Goal: Task Accomplishment & Management: Manage account settings

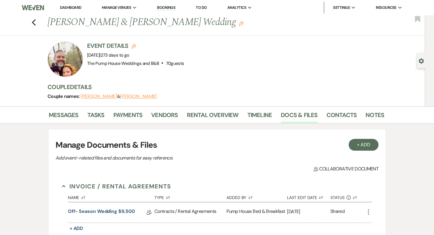
click at [74, 8] on link "Dashboard" at bounding box center [70, 7] width 21 height 5
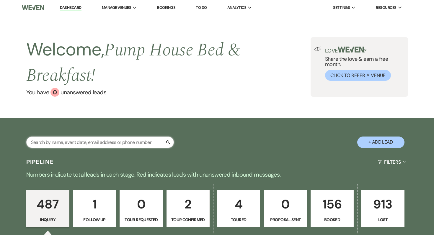
click at [67, 144] on input "text" at bounding box center [100, 143] width 148 height 12
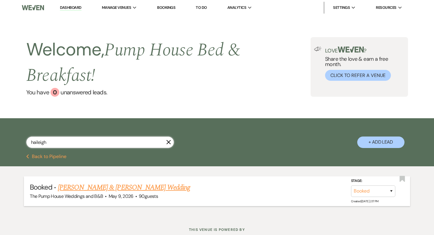
type input "haileigh"
click at [104, 189] on link "[PERSON_NAME] & [PERSON_NAME] Wedding" at bounding box center [124, 188] width 132 height 11
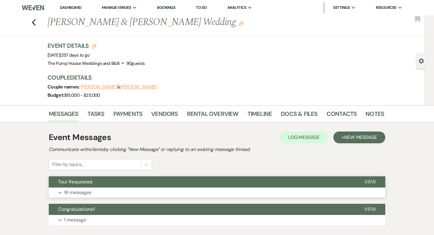
click at [80, 196] on p "16 messages" at bounding box center [77, 193] width 27 height 8
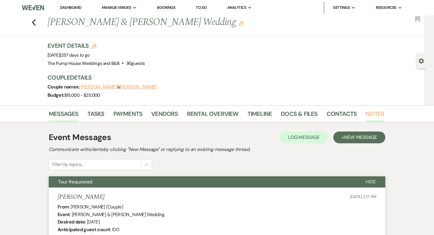
click at [373, 113] on link "Notes" at bounding box center [375, 115] width 19 height 13
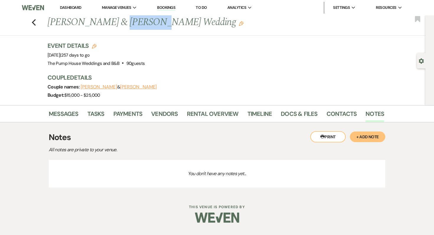
drag, startPoint x: 116, startPoint y: 22, endPoint x: 146, endPoint y: 26, distance: 29.8
click at [146, 26] on h1 "[PERSON_NAME] & [PERSON_NAME] Wedding Edit" at bounding box center [180, 22] width 265 height 14
copy h1 "Haileigh"
click at [33, 24] on icon "Previous" at bounding box center [34, 22] width 4 height 7
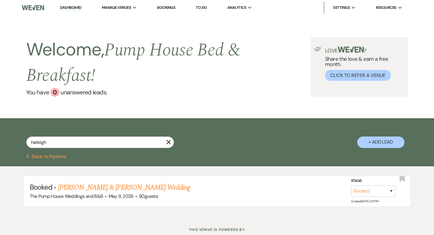
click at [74, 10] on link "Dashboard" at bounding box center [70, 8] width 21 height 6
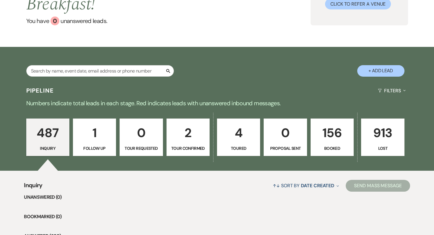
scroll to position [98, 0]
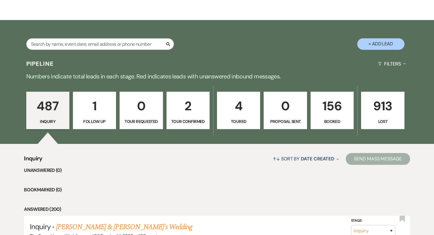
click at [330, 108] on p "156" at bounding box center [332, 106] width 35 height 20
select select "7"
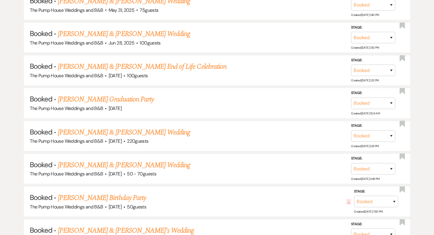
scroll to position [2910, 0]
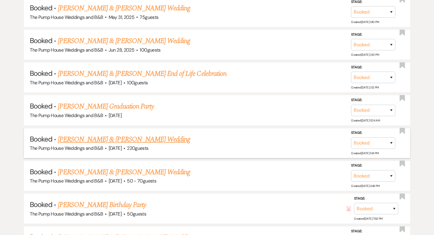
click at [140, 134] on link "[PERSON_NAME] & [PERSON_NAME] Wedding" at bounding box center [124, 139] width 132 height 11
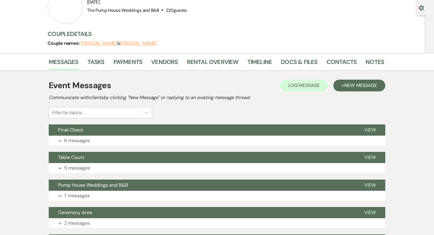
scroll to position [44, 0]
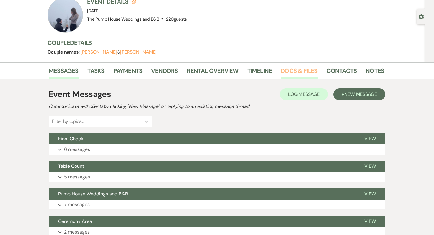
click at [295, 71] on link "Docs & Files" at bounding box center [299, 72] width 37 height 13
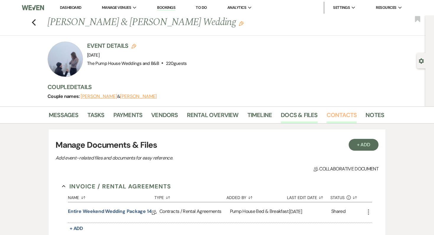
click at [335, 116] on link "Contacts" at bounding box center [342, 116] width 30 height 13
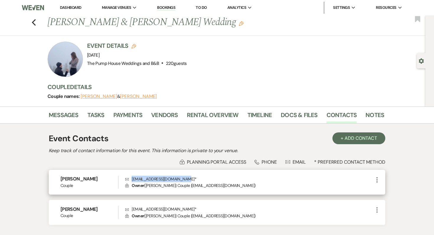
drag, startPoint x: 132, startPoint y: 179, endPoint x: 183, endPoint y: 178, distance: 50.8
click at [183, 178] on p "Envelope [EMAIL_ADDRESS][DOMAIN_NAME] *" at bounding box center [249, 179] width 248 height 6
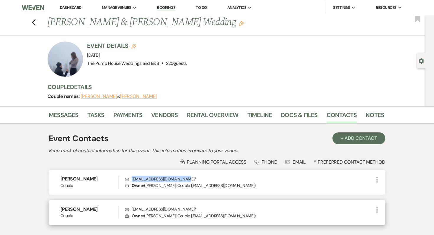
copy p "[EMAIL_ADDRESS][DOMAIN_NAME]"
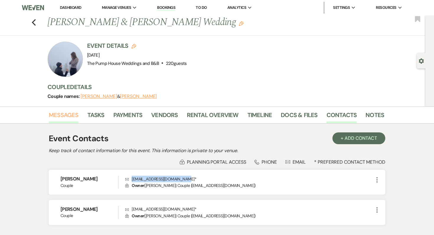
click at [67, 121] on link "Messages" at bounding box center [64, 116] width 30 height 13
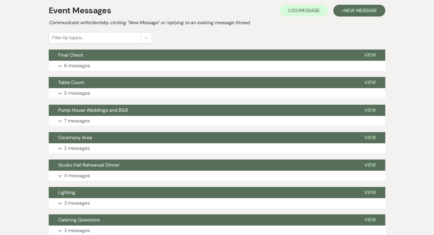
scroll to position [128, 0]
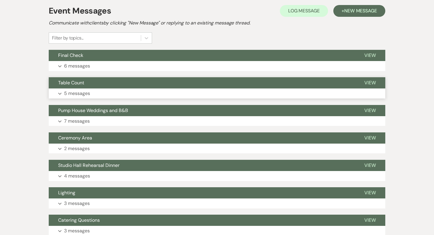
click at [77, 95] on p "5 messages" at bounding box center [77, 94] width 26 height 8
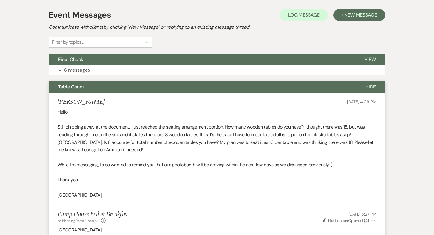
scroll to position [0, 0]
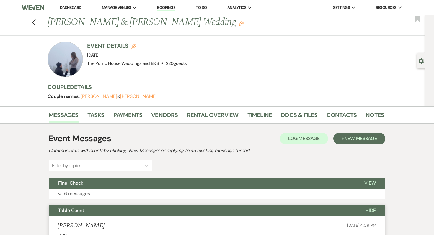
click at [69, 6] on link "Dashboard" at bounding box center [70, 7] width 21 height 5
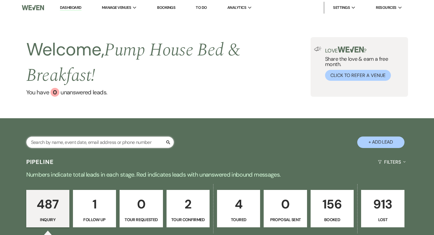
click at [81, 143] on input "text" at bounding box center [100, 143] width 148 height 12
type input "hail"
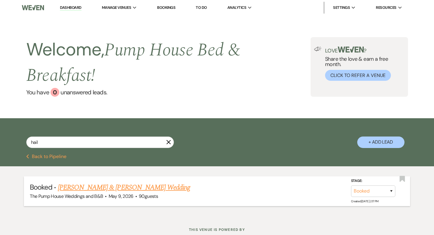
click at [133, 186] on link "[PERSON_NAME] & [PERSON_NAME] Wedding" at bounding box center [124, 188] width 132 height 11
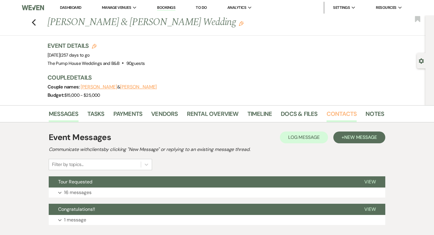
click at [342, 114] on link "Contacts" at bounding box center [342, 115] width 30 height 13
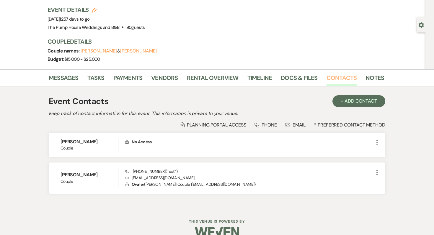
scroll to position [38, 0]
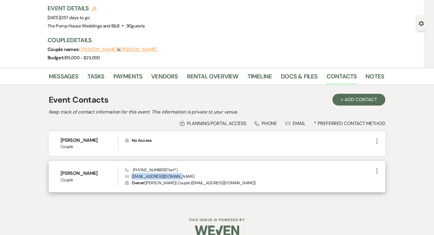
drag, startPoint x: 178, startPoint y: 177, endPoint x: 133, endPoint y: 178, distance: 45.5
click at [133, 178] on p "Envelope [EMAIL_ADDRESS][DOMAIN_NAME]" at bounding box center [249, 176] width 248 height 6
copy p "[EMAIL_ADDRESS][DOMAIN_NAME]"
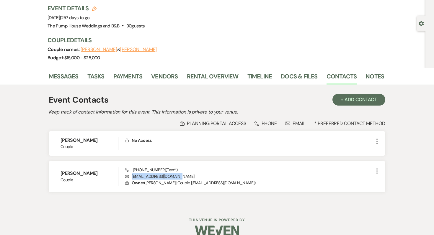
scroll to position [0, 0]
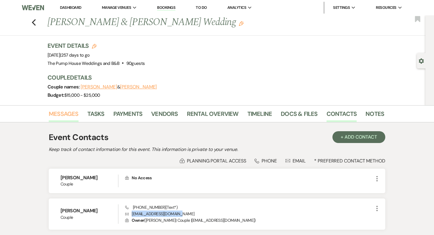
click at [68, 115] on link "Messages" at bounding box center [64, 115] width 30 height 13
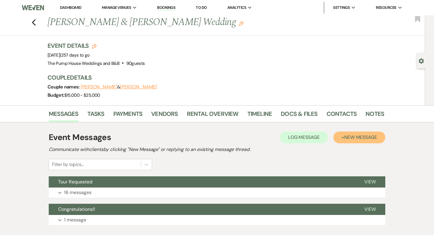
click at [353, 137] on span "New Message" at bounding box center [360, 137] width 33 height 6
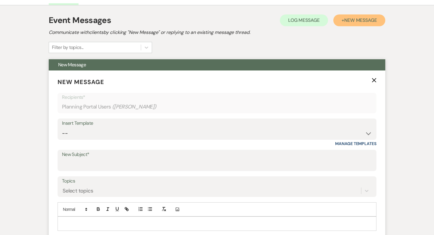
scroll to position [118, 0]
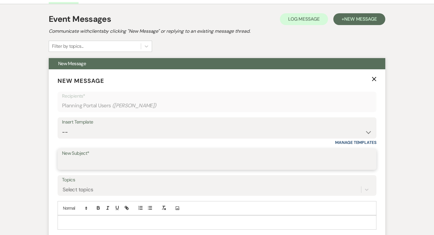
click at [130, 163] on input "New Subject*" at bounding box center [217, 164] width 310 height 12
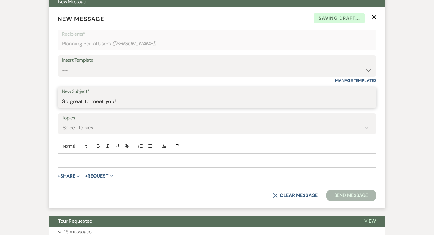
scroll to position [187, 0]
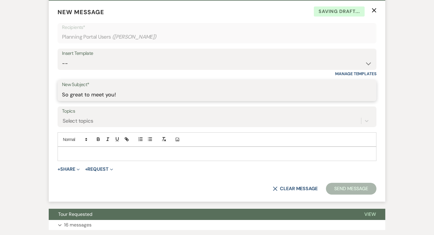
type input "So great to meet you!"
click at [66, 152] on p at bounding box center [217, 154] width 310 height 6
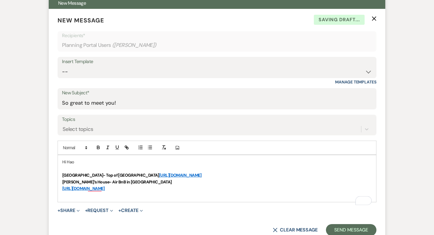
scroll to position [182, 0]
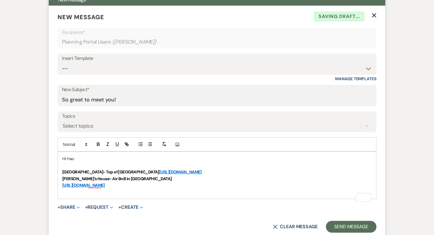
click at [125, 175] on p "[GEOGRAPHIC_DATA]- Top of [GEOGRAPHIC_DATA] [URL][DOMAIN_NAME]" at bounding box center [217, 172] width 310 height 6
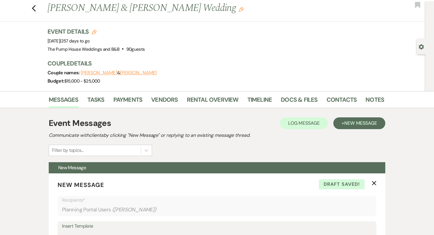
scroll to position [13, 0]
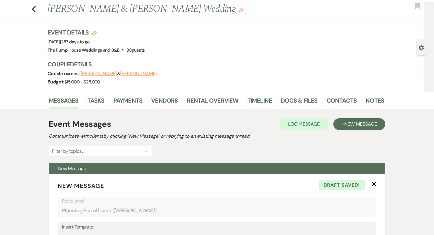
click at [130, 8] on h1 "[PERSON_NAME] & [PERSON_NAME] Wedding Edit" at bounding box center [180, 9] width 265 height 14
copy h1 "Haileigh"
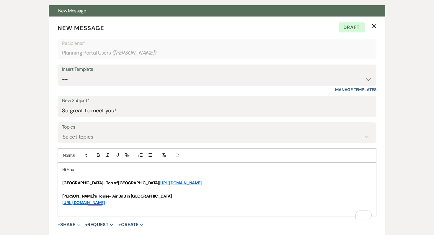
scroll to position [197, 0]
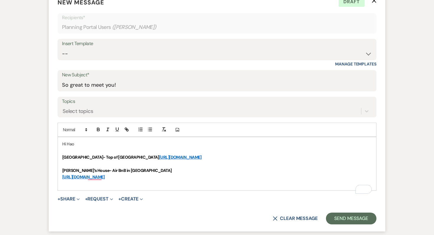
click at [71, 146] on p "Hi Hao" at bounding box center [217, 144] width 310 height 6
click at [77, 143] on span "Haileigh" at bounding box center [73, 144] width 14 height 5
click at [75, 129] on span at bounding box center [74, 129] width 29 height 7
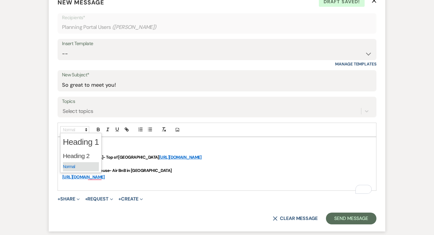
click at [74, 168] on span at bounding box center [81, 166] width 36 height 9
click at [91, 147] on p "Hi [PERSON_NAME]" at bounding box center [217, 144] width 310 height 6
click at [76, 143] on span "Haileigh" at bounding box center [73, 144] width 14 height 5
click at [163, 127] on button "button" at bounding box center [164, 129] width 8 height 7
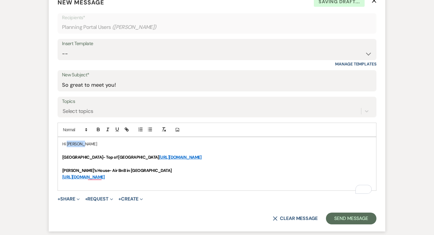
click at [99, 142] on p "Hi [PERSON_NAME]" at bounding box center [217, 144] width 310 height 6
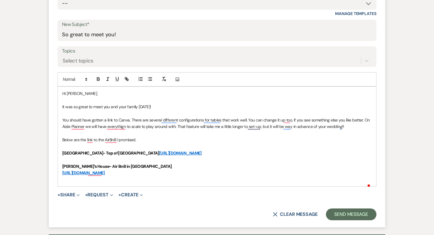
scroll to position [302, 0]
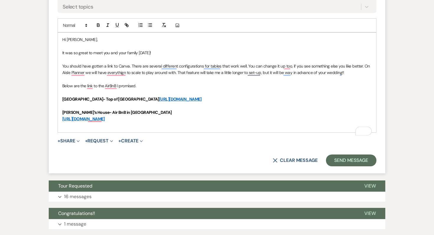
click at [331, 122] on p "[URL][DOMAIN_NAME]" at bounding box center [217, 119] width 310 height 6
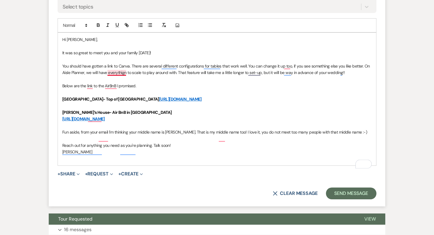
click at [113, 74] on p "You should have gotten a link to Canva. There are several different configurati…" at bounding box center [217, 69] width 310 height 13
click at [150, 79] on p "To enrich screen reader interactions, please activate Accessibility in Grammarl…" at bounding box center [217, 79] width 310 height 6
click at [356, 200] on button "Send Message" at bounding box center [351, 194] width 51 height 12
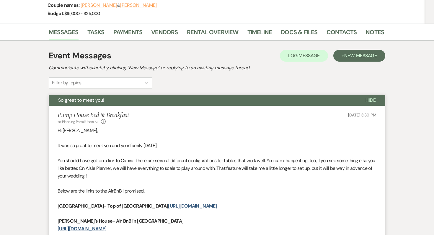
scroll to position [0, 0]
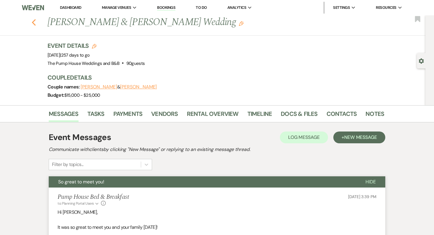
click at [36, 21] on icon "Previous" at bounding box center [34, 22] width 4 height 7
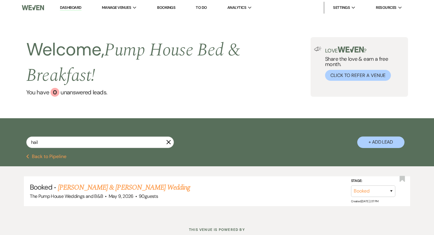
click at [77, 8] on link "Dashboard" at bounding box center [70, 8] width 21 height 6
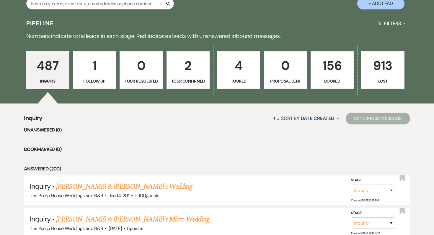
scroll to position [161, 0]
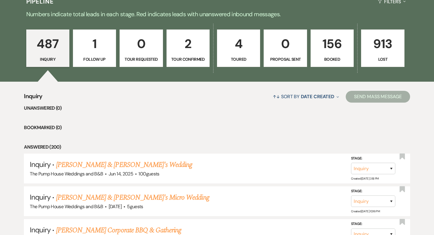
click at [330, 48] on p "156" at bounding box center [332, 44] width 35 height 20
select select "7"
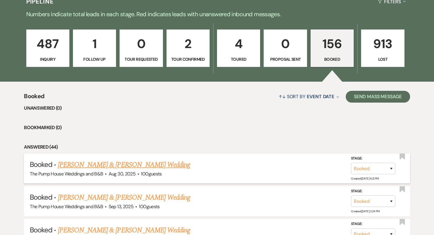
click at [132, 167] on link "[PERSON_NAME] & [PERSON_NAME] Wedding" at bounding box center [124, 165] width 132 height 11
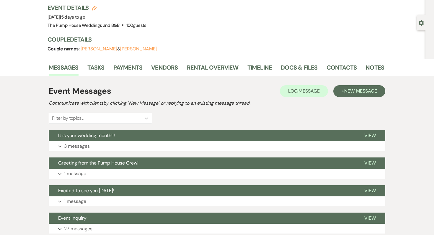
scroll to position [39, 0]
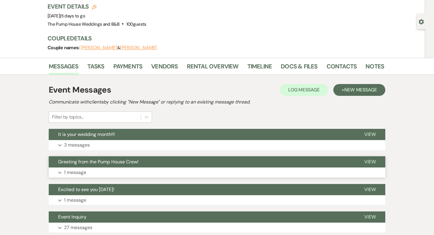
click at [81, 174] on p "1 message" at bounding box center [75, 173] width 22 height 8
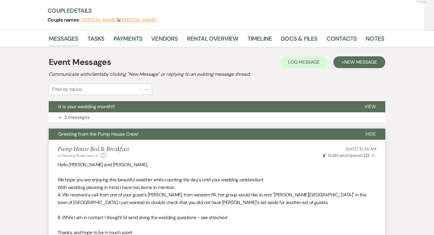
scroll to position [16, 0]
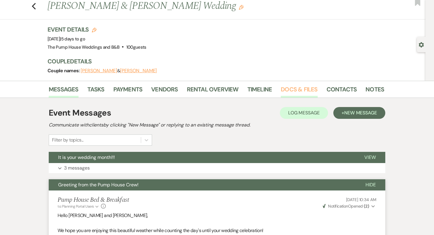
click at [286, 87] on link "Docs & Files" at bounding box center [299, 91] width 37 height 13
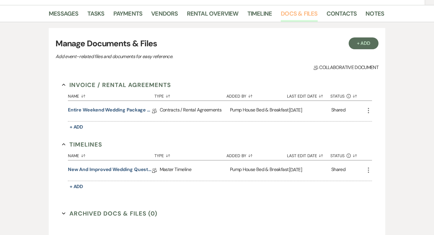
scroll to position [110, 0]
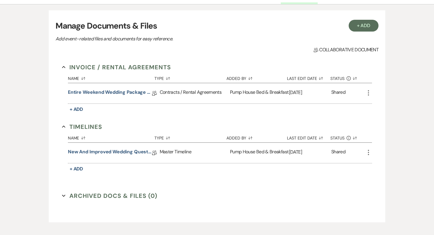
click at [108, 158] on div "New and improved Wedding Questionnaire Collab Doc" at bounding box center [114, 153] width 92 height 20
click at [108, 154] on link "New and improved Wedding Questionnaire" at bounding box center [110, 153] width 84 height 9
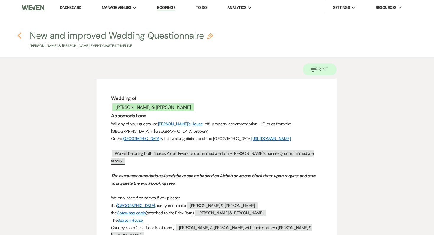
click at [19, 32] on icon "Previous" at bounding box center [19, 35] width 4 height 7
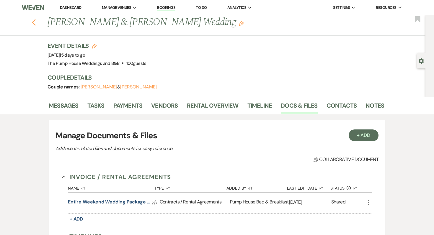
click at [35, 23] on icon "Previous" at bounding box center [34, 22] width 4 height 7
select select "7"
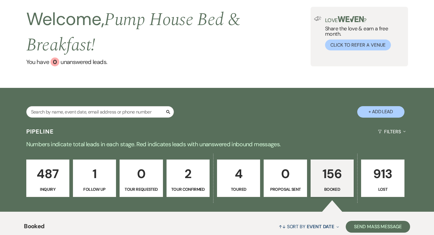
scroll to position [30, 0]
